Goal: Transaction & Acquisition: Purchase product/service

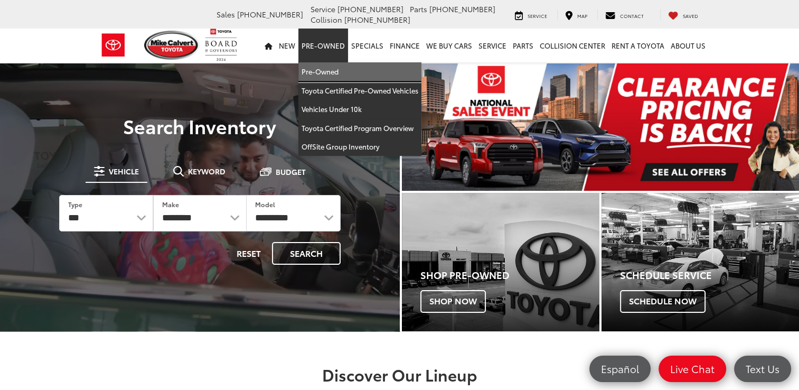
click at [328, 72] on link "Pre-Owned" at bounding box center [359, 71] width 123 height 19
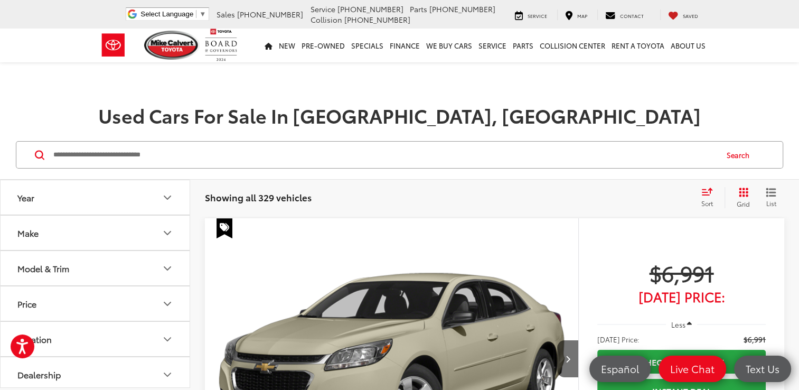
drag, startPoint x: 160, startPoint y: 175, endPoint x: 427, endPoint y: 179, distance: 266.8
click at [427, 179] on div "Search" at bounding box center [399, 154] width 799 height 49
click at [96, 198] on button "Year" at bounding box center [96, 197] width 190 height 34
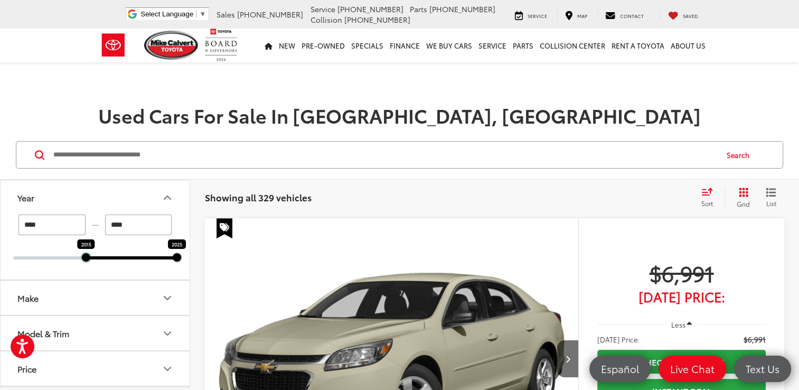
drag, startPoint x: 13, startPoint y: 257, endPoint x: 87, endPoint y: 246, distance: 74.7
click at [87, 253] on div "2015" at bounding box center [86, 257] width 8 height 8
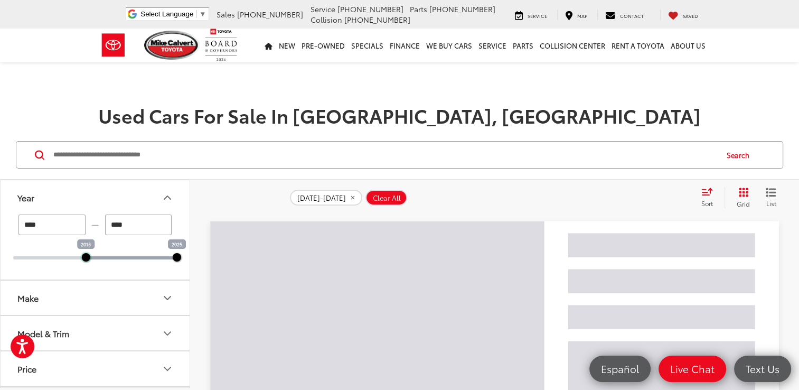
drag, startPoint x: 85, startPoint y: 259, endPoint x: 96, endPoint y: 261, distance: 10.7
click at [90, 261] on div at bounding box center [86, 257] width 8 height 8
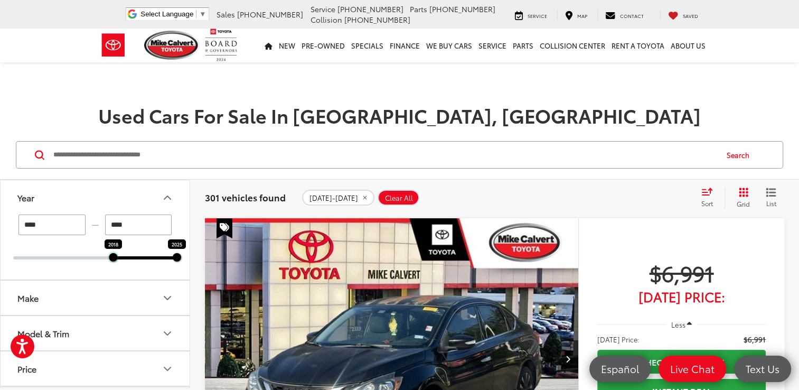
drag, startPoint x: 96, startPoint y: 261, endPoint x: 113, endPoint y: 260, distance: 16.9
click at [113, 260] on div at bounding box center [113, 257] width 8 height 8
type input "****"
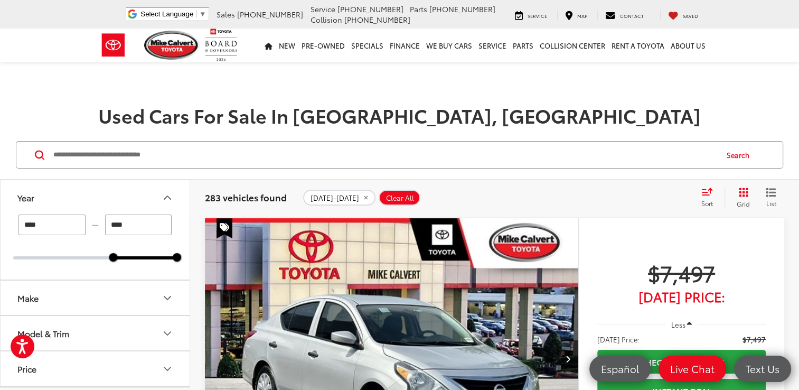
click at [746, 194] on icon "Grid View" at bounding box center [744, 193] width 10 height 10
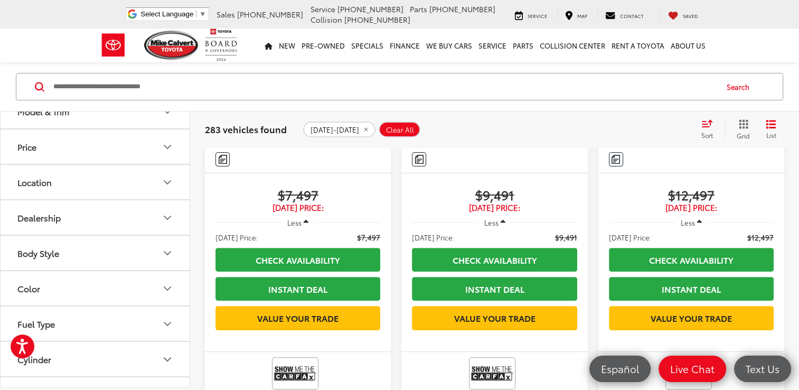
scroll to position [158, 0]
click at [54, 250] on div "Body Style" at bounding box center [38, 247] width 42 height 10
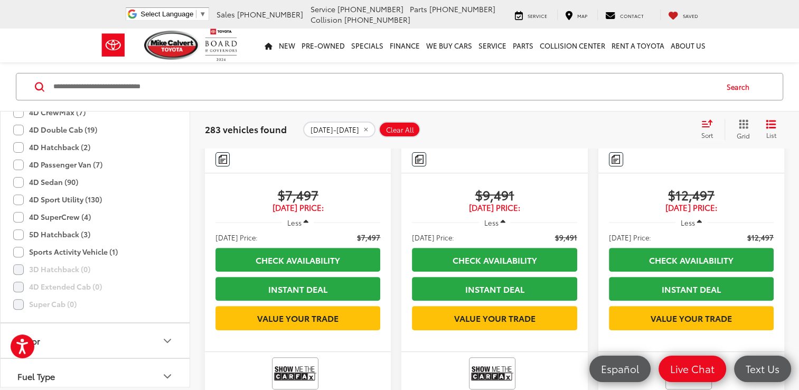
scroll to position [399, 0]
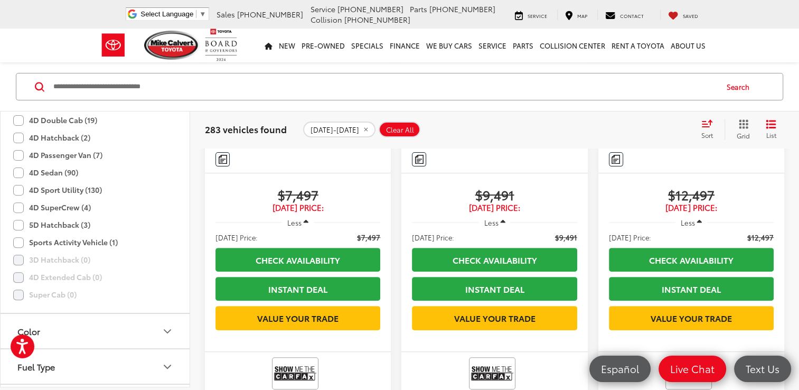
click at [16, 243] on label "Sports Activity Vehicle (1)" at bounding box center [65, 241] width 105 height 17
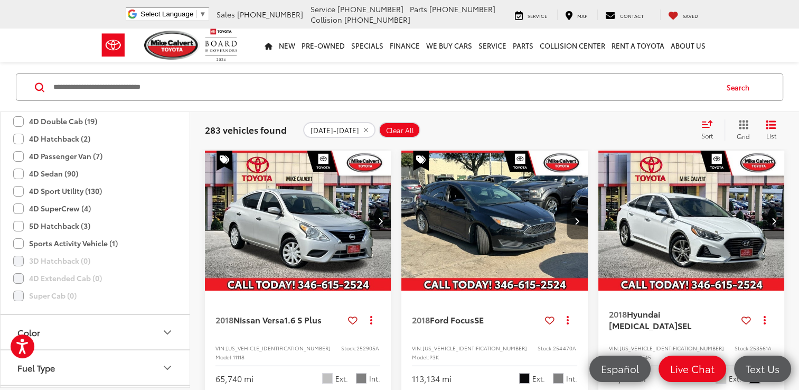
click at [20, 189] on label "4D Sport Utility (130)" at bounding box center [57, 190] width 89 height 17
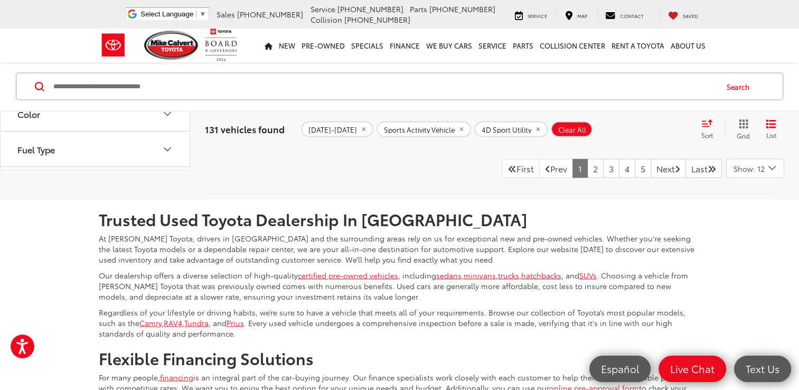
scroll to position [2304, 0]
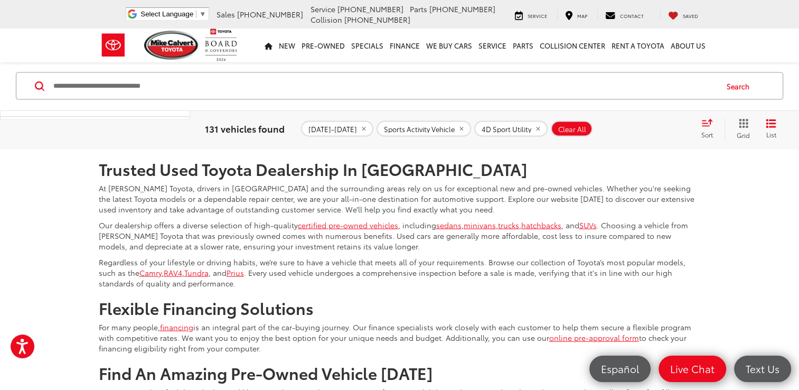
click at [771, 125] on icon "Select number of vehicles per page" at bounding box center [772, 117] width 13 height 13
click at [761, 208] on button "Show: 96" at bounding box center [755, 198] width 57 height 19
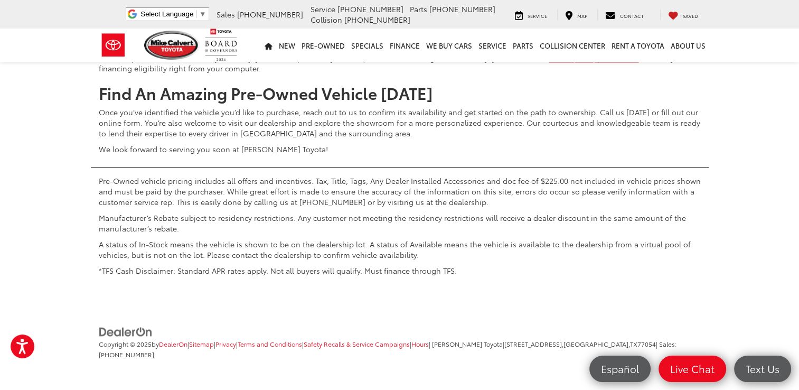
scroll to position [18460, 0]
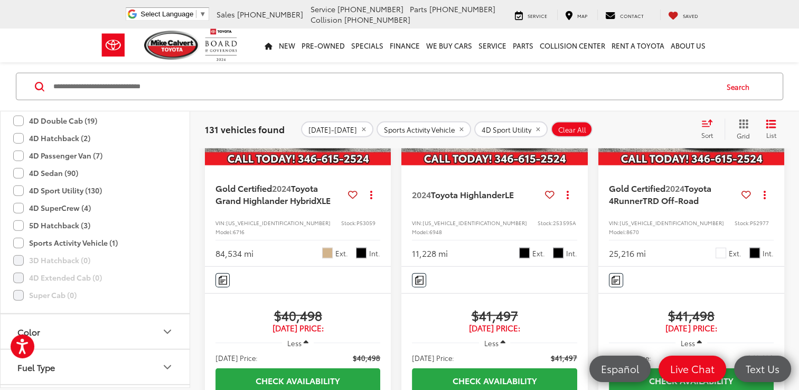
scroll to position [2457, 0]
